Goal: Transaction & Acquisition: Purchase product/service

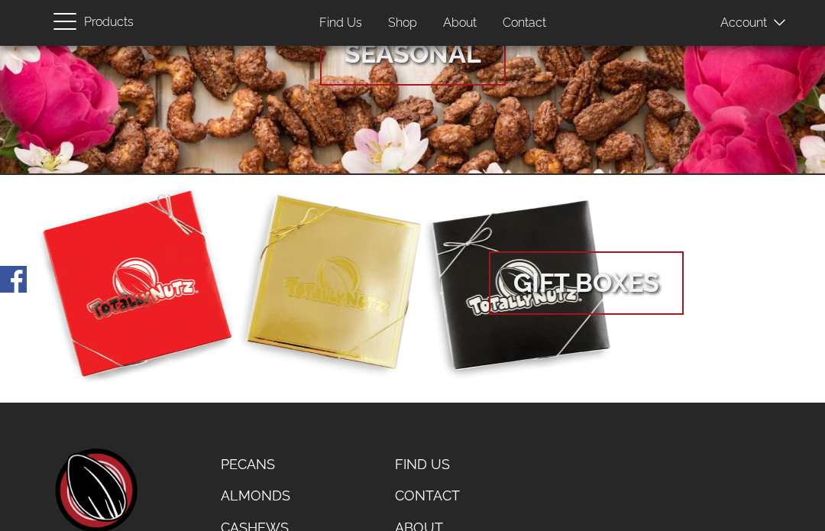
scroll to position [900, 0]
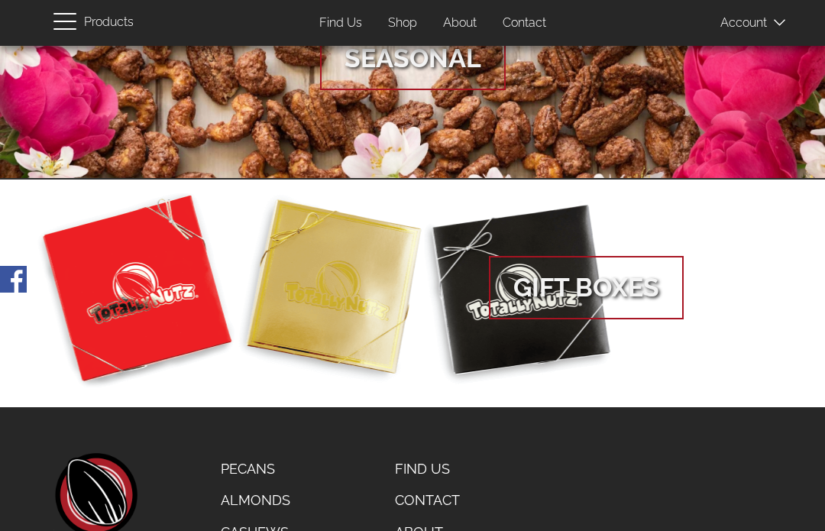
click at [572, 290] on span "Gift Boxes" at bounding box center [586, 288] width 195 height 64
click at [563, 256] on span "Gift Boxes" at bounding box center [586, 288] width 195 height 64
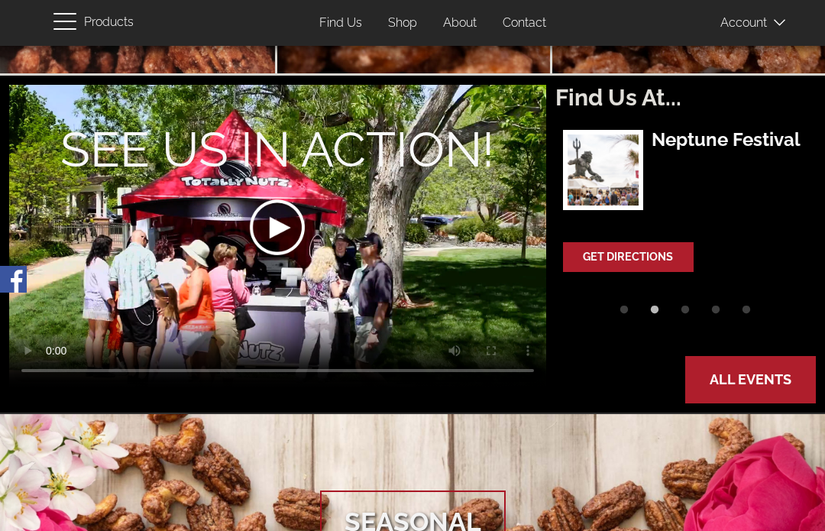
scroll to position [439, 0]
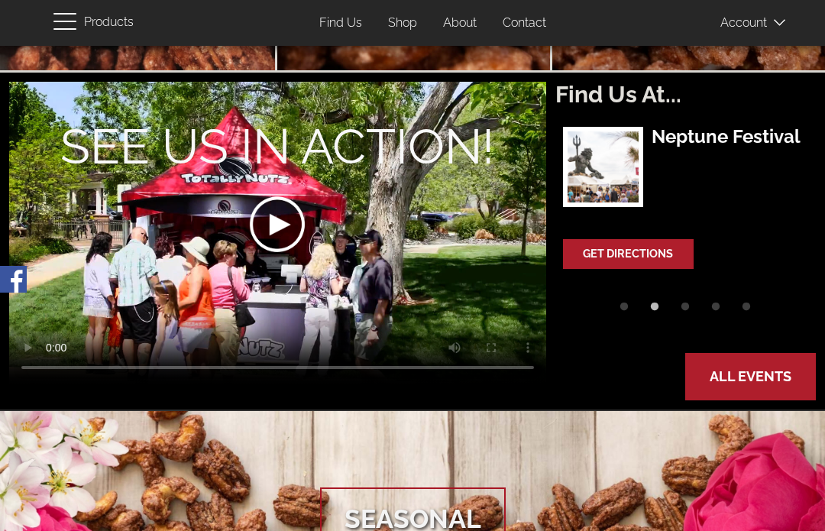
click at [271, 222] on div at bounding box center [276, 225] width 268 height 154
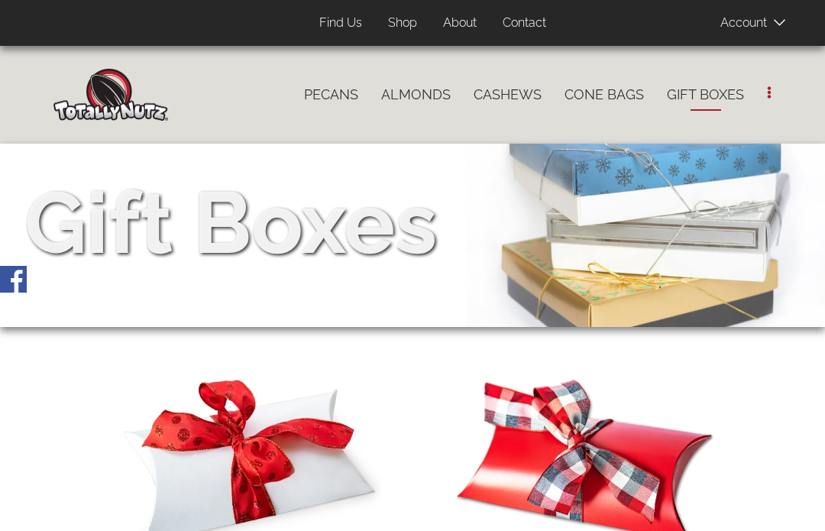
click at [703, 96] on link "Gift Boxes" at bounding box center [706, 95] width 100 height 32
click at [439, 242] on div "Gift Boxes" at bounding box center [412, 223] width 825 height 122
click at [118, 113] on img at bounding box center [110, 95] width 115 height 52
click at [341, 92] on link "Pecans" at bounding box center [331, 95] width 77 height 32
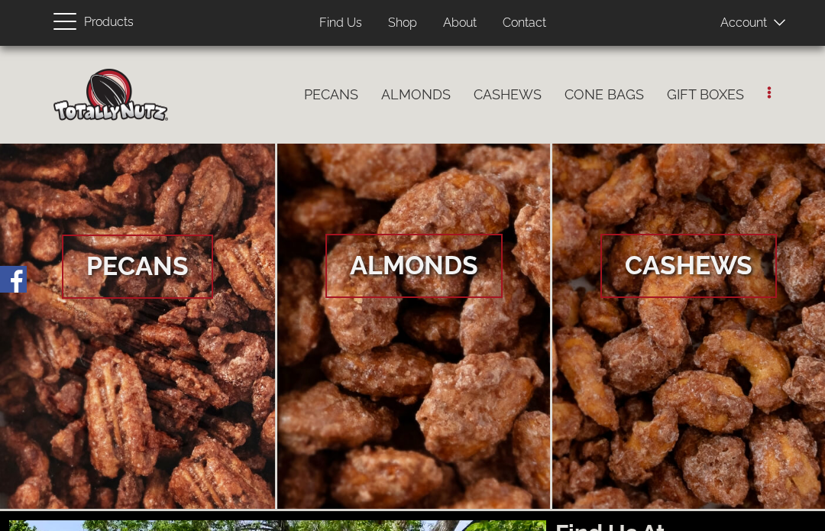
scroll to position [496, 0]
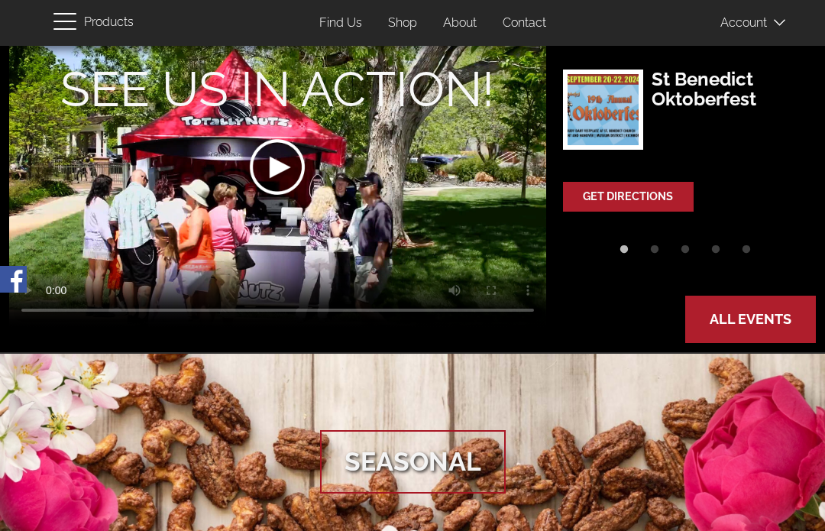
click at [284, 168] on div at bounding box center [276, 167] width 268 height 154
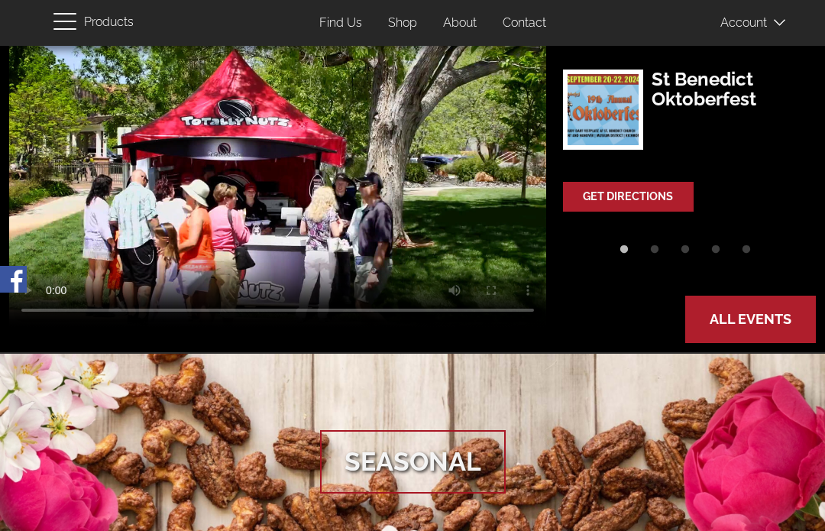
click at [625, 101] on img at bounding box center [603, 110] width 80 height 80
click at [618, 112] on img at bounding box center [603, 110] width 80 height 80
click at [723, 95] on h3 "St Benedict Oktoberfest" at bounding box center [728, 90] width 152 height 41
click at [670, 198] on link "Get Directions" at bounding box center [629, 196] width 128 height 27
